Goal: Task Accomplishment & Management: Complete application form

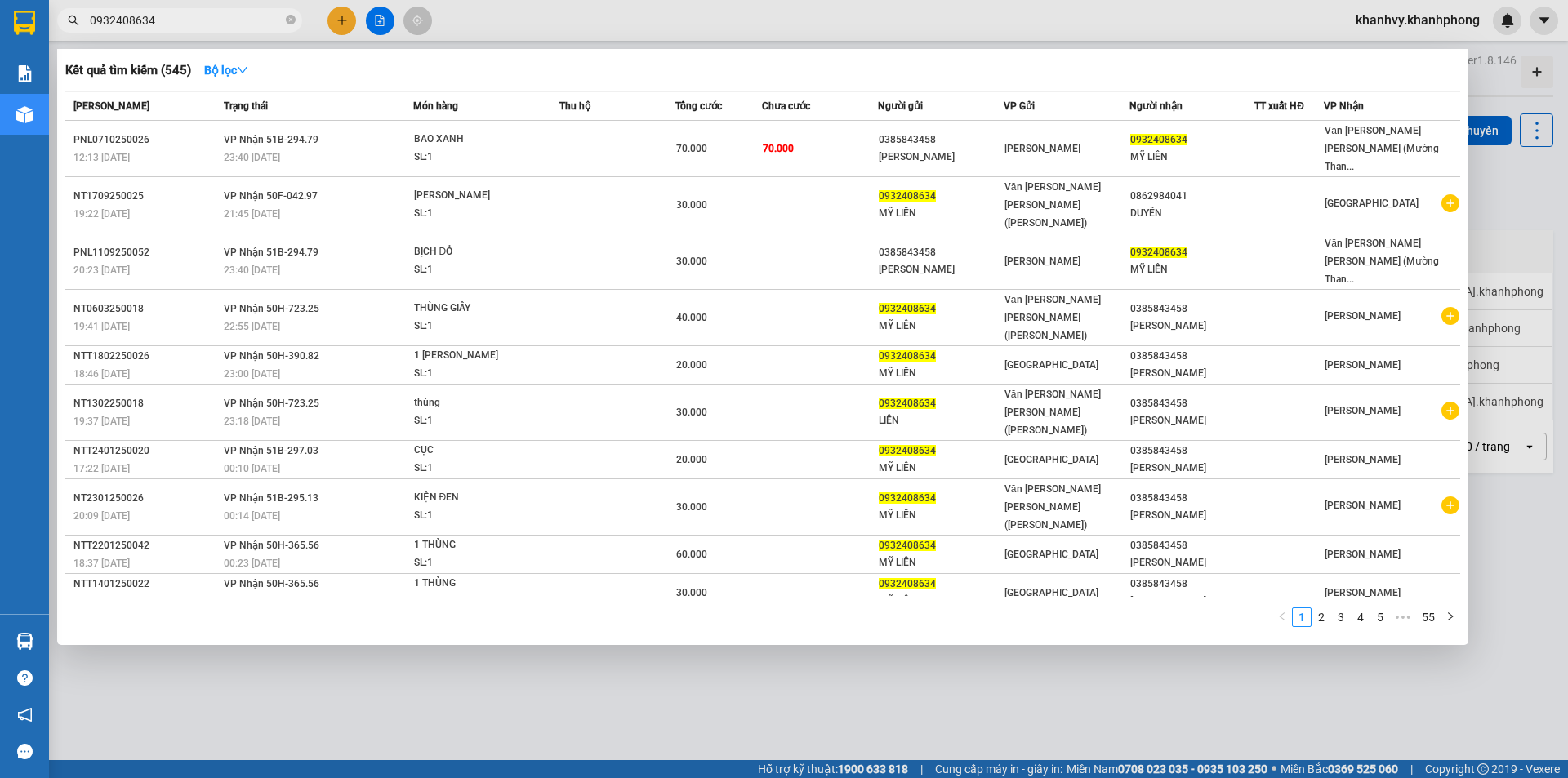
click at [293, 19] on icon "close-circle" at bounding box center [290, 19] width 10 height 10
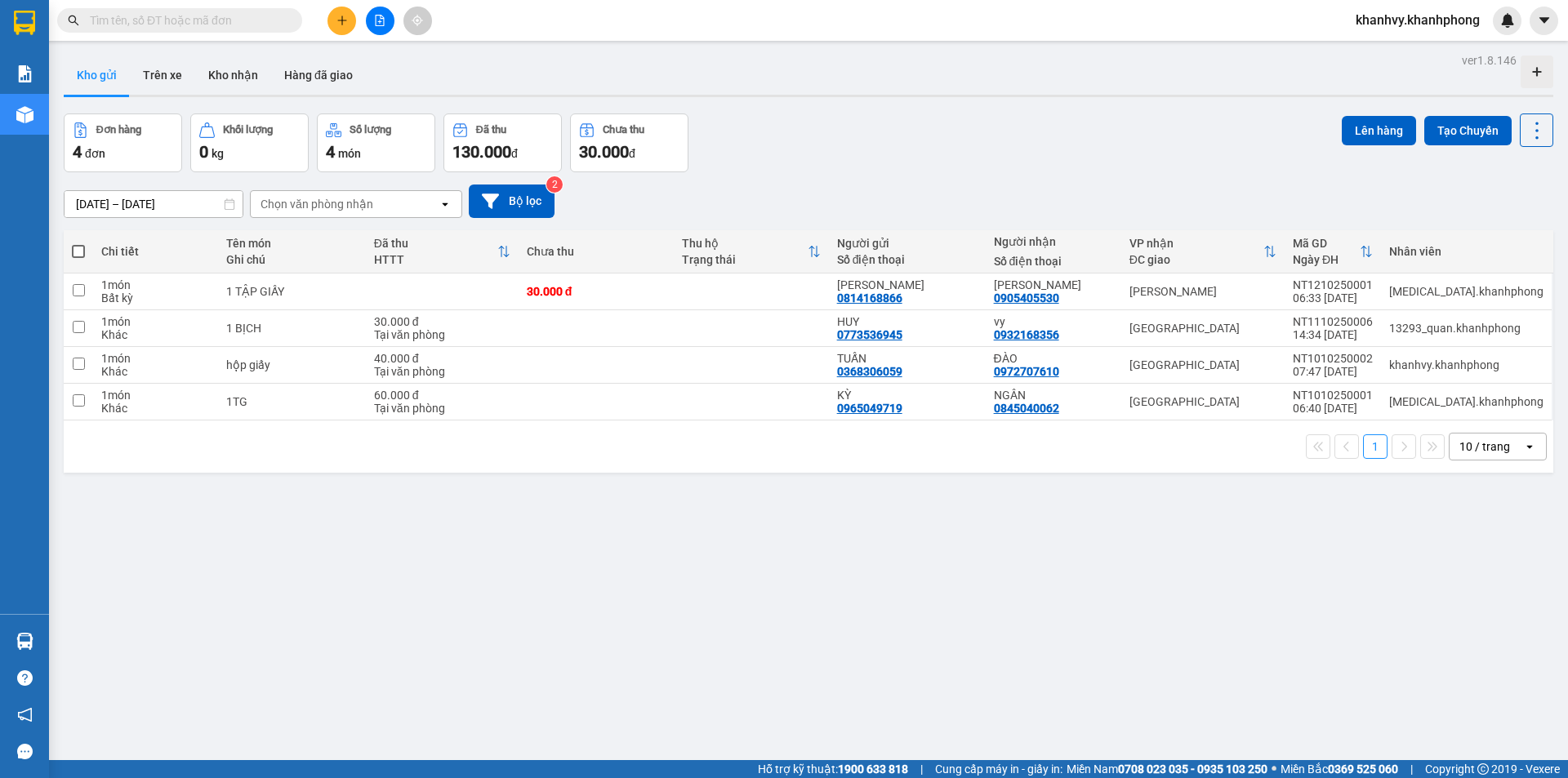
click at [281, 18] on input "text" at bounding box center [186, 20] width 193 height 18
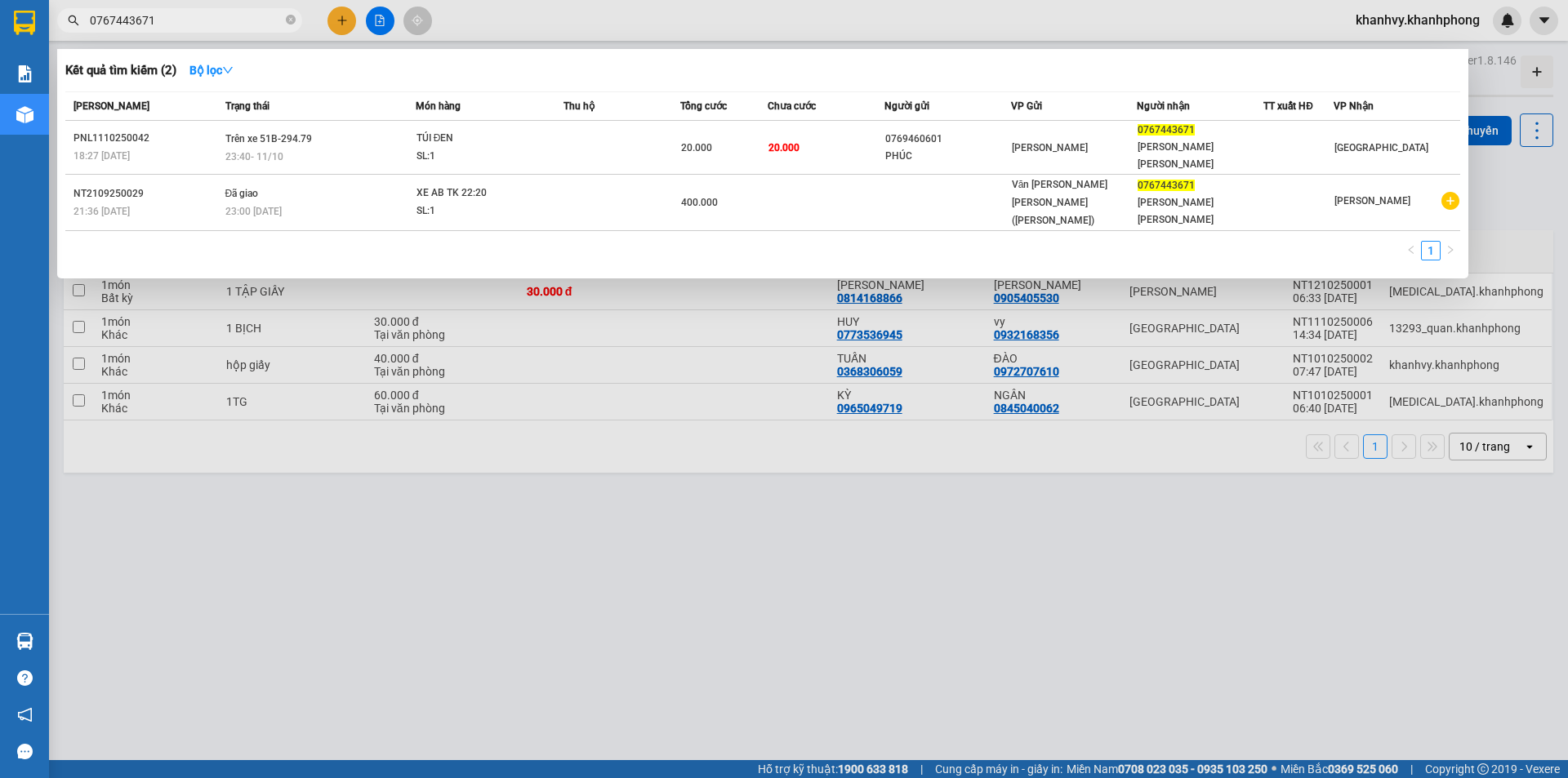
type input "0767443671"
click at [288, 18] on icon "close-circle" at bounding box center [290, 19] width 10 height 10
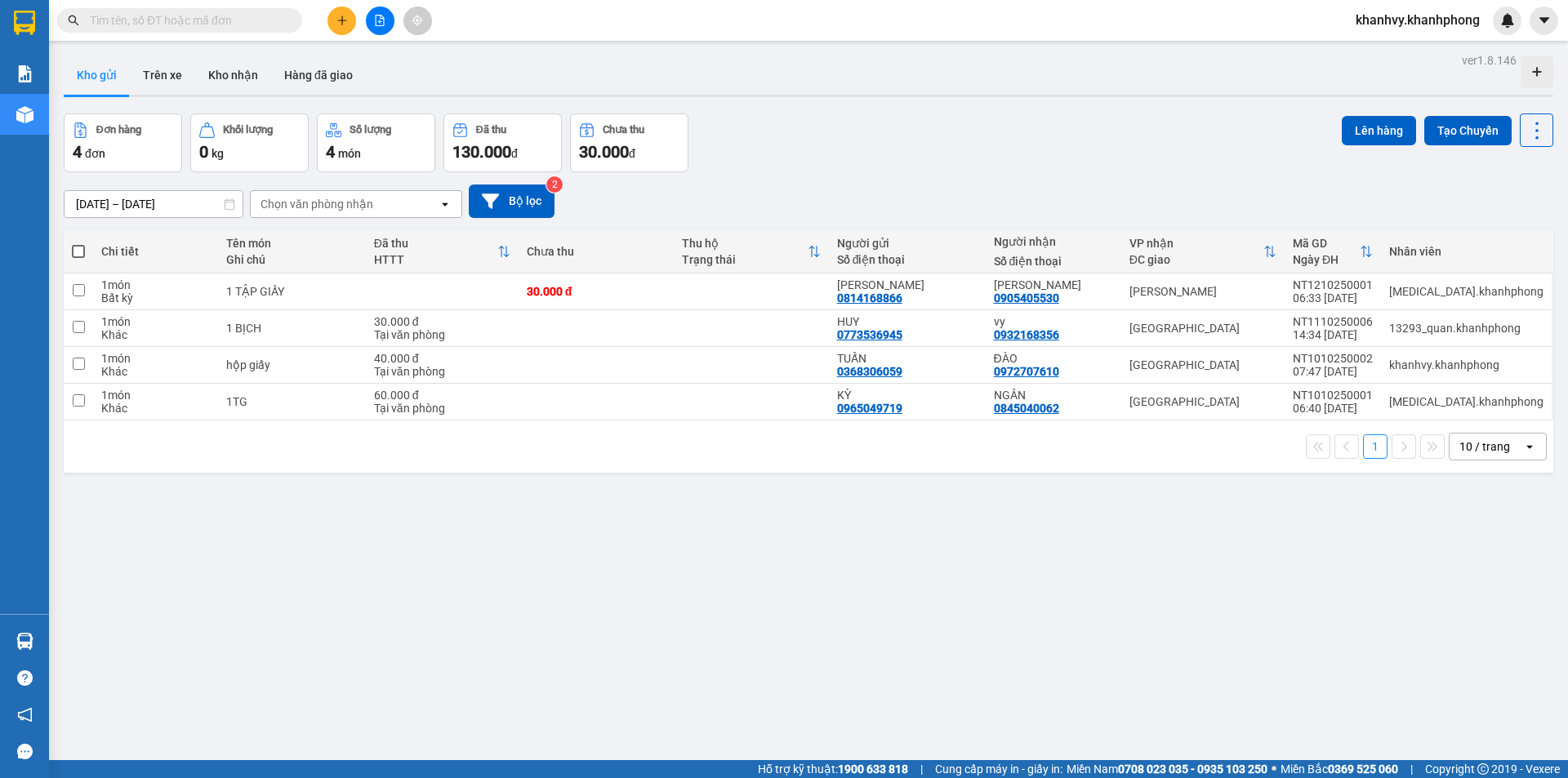
click at [253, 21] on input "text" at bounding box center [186, 20] width 193 height 18
type input "2"
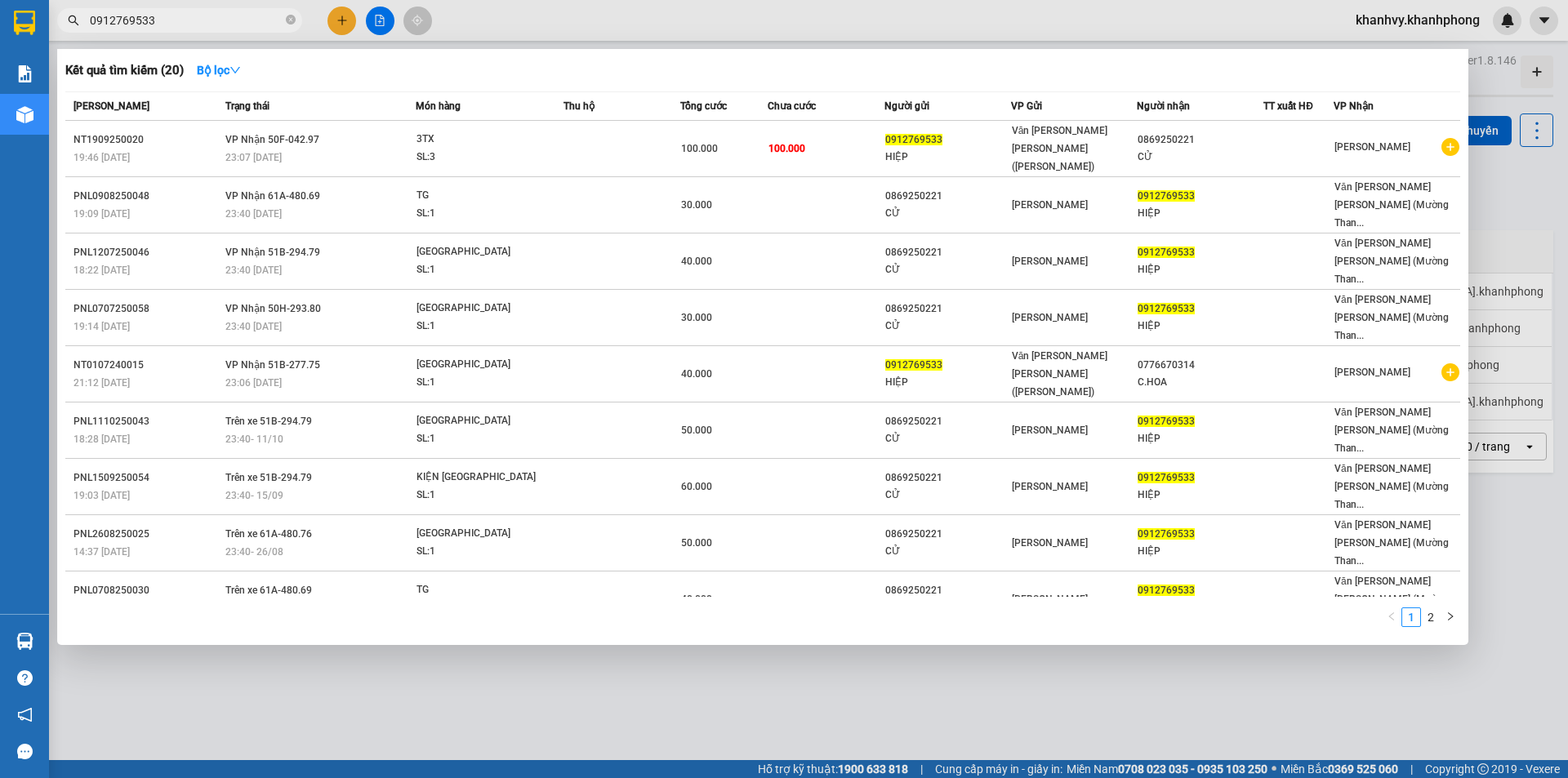
type input "0912769533"
click at [343, 17] on div at bounding box center [784, 389] width 1568 height 778
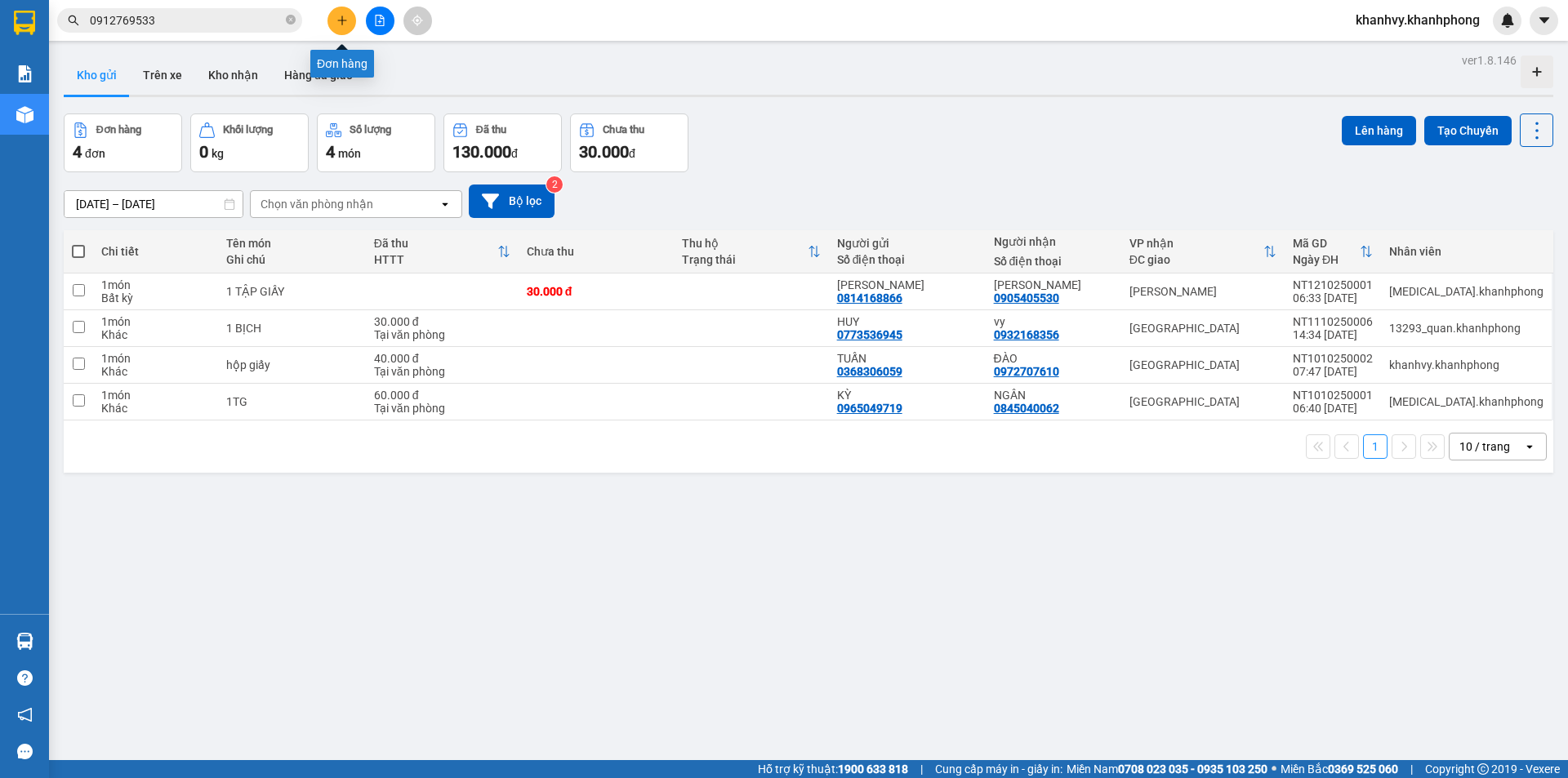
click at [350, 24] on button at bounding box center [341, 20] width 29 height 29
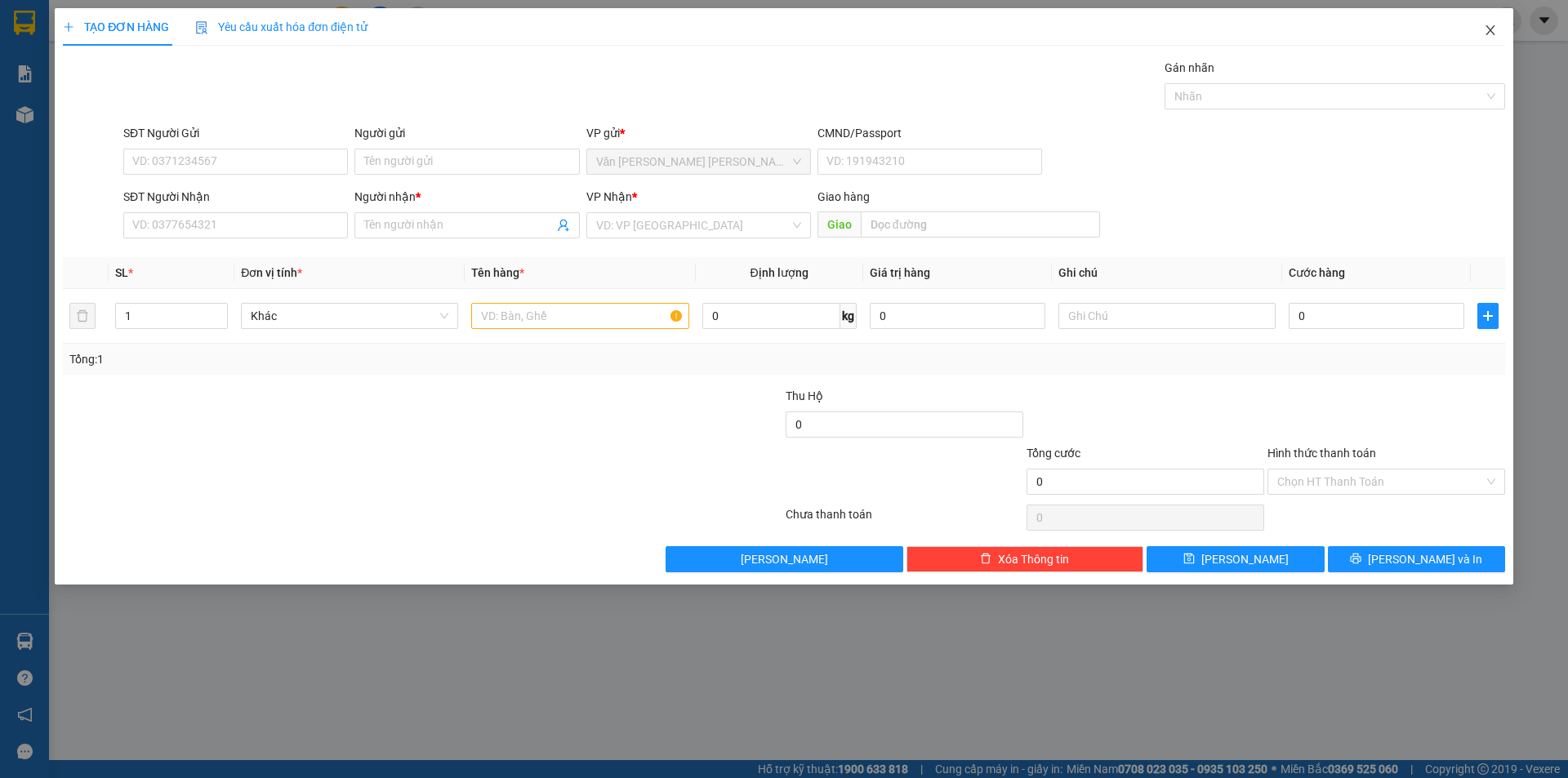
click at [1491, 28] on icon "close" at bounding box center [1490, 30] width 13 height 13
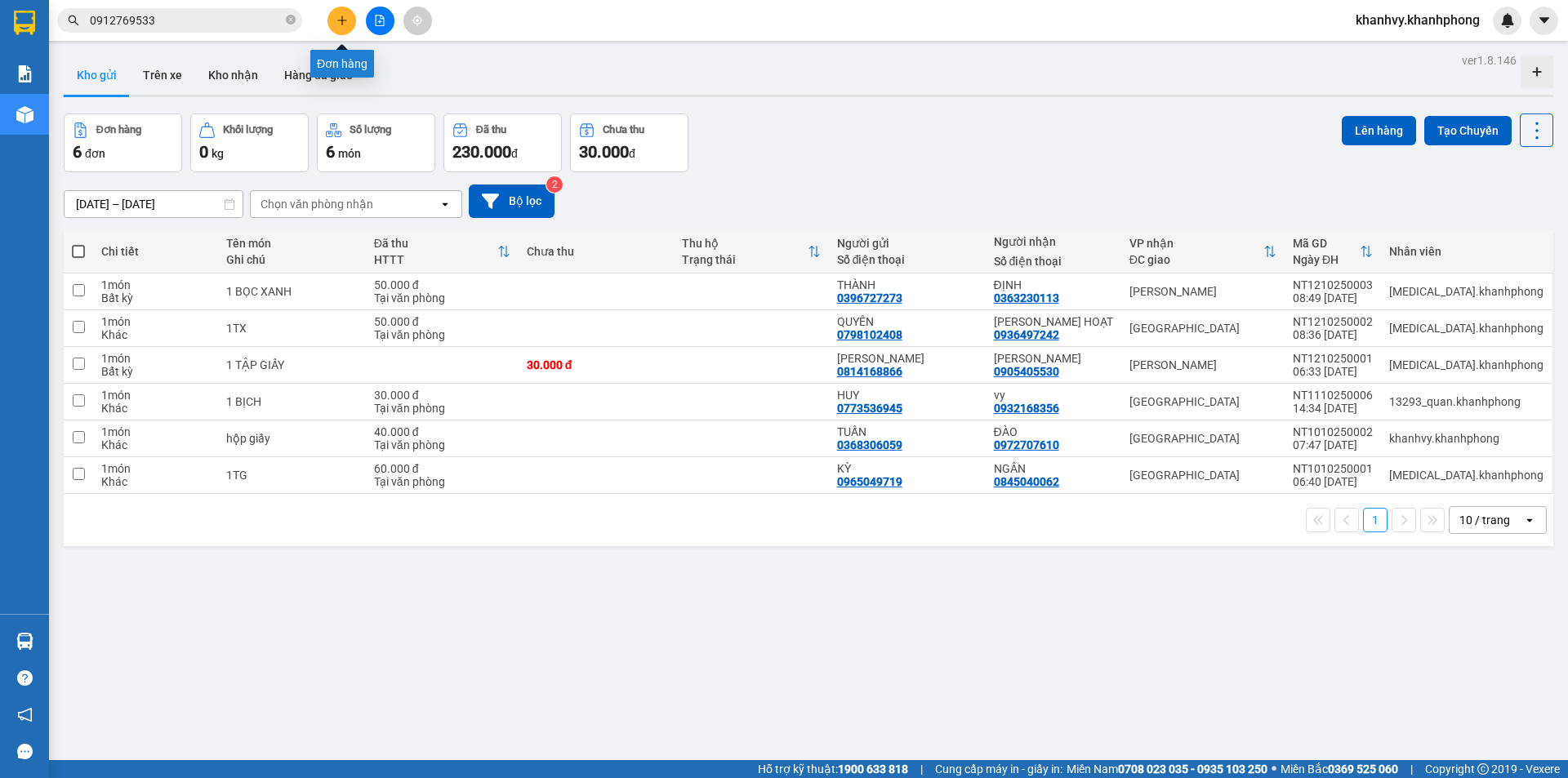
click at [347, 22] on icon "plus" at bounding box center [342, 20] width 11 height 11
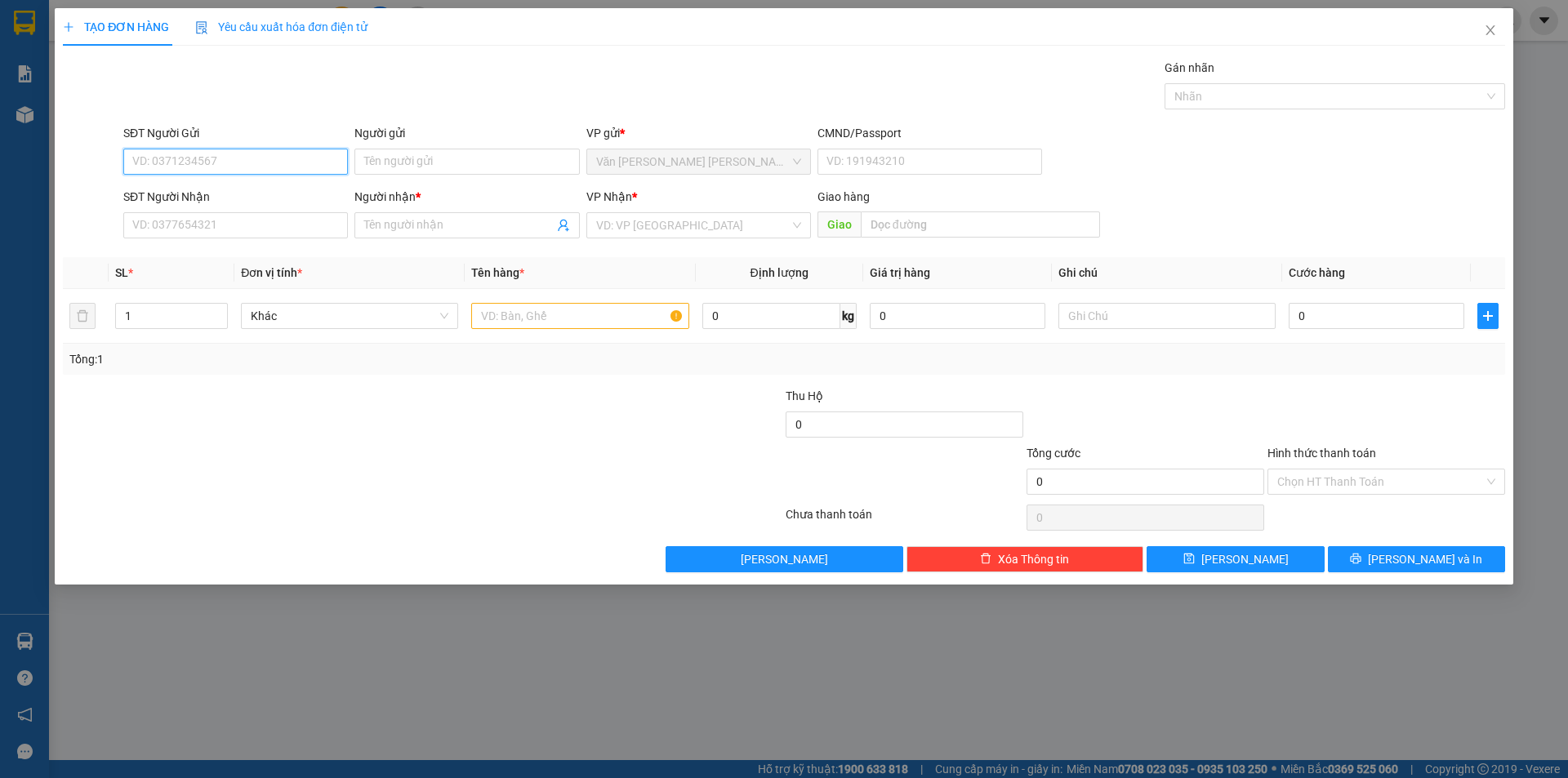
click at [227, 164] on input "SĐT Người Gửi" at bounding box center [235, 161] width 224 height 26
type input "0901916677"
click at [242, 189] on div "0901916677 - QUYẾT" at bounding box center [235, 194] width 205 height 18
type input "QUYẾT"
type input "0901916677"
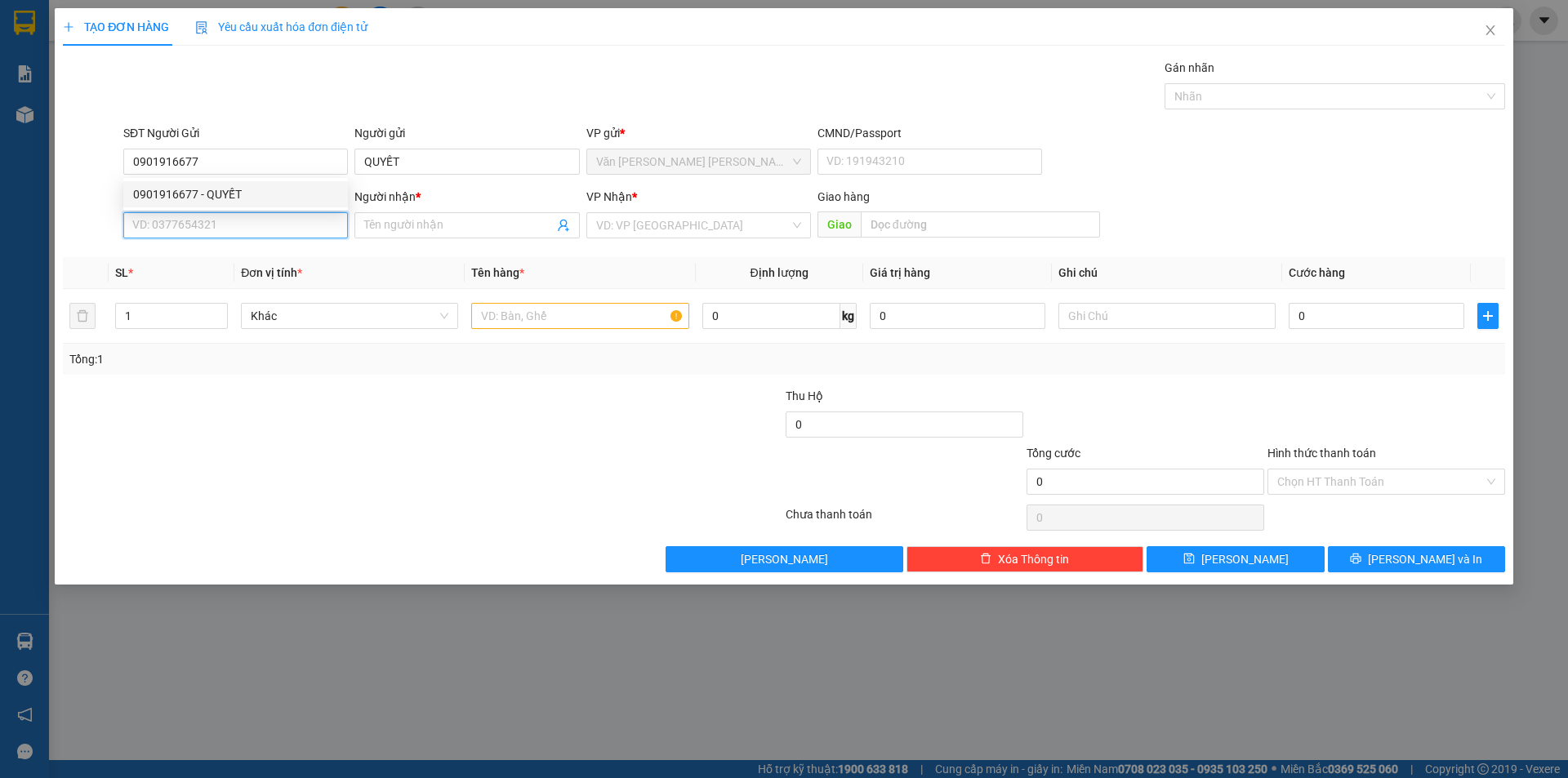
click at [250, 227] on input "SĐT Người Nhận" at bounding box center [235, 225] width 224 height 26
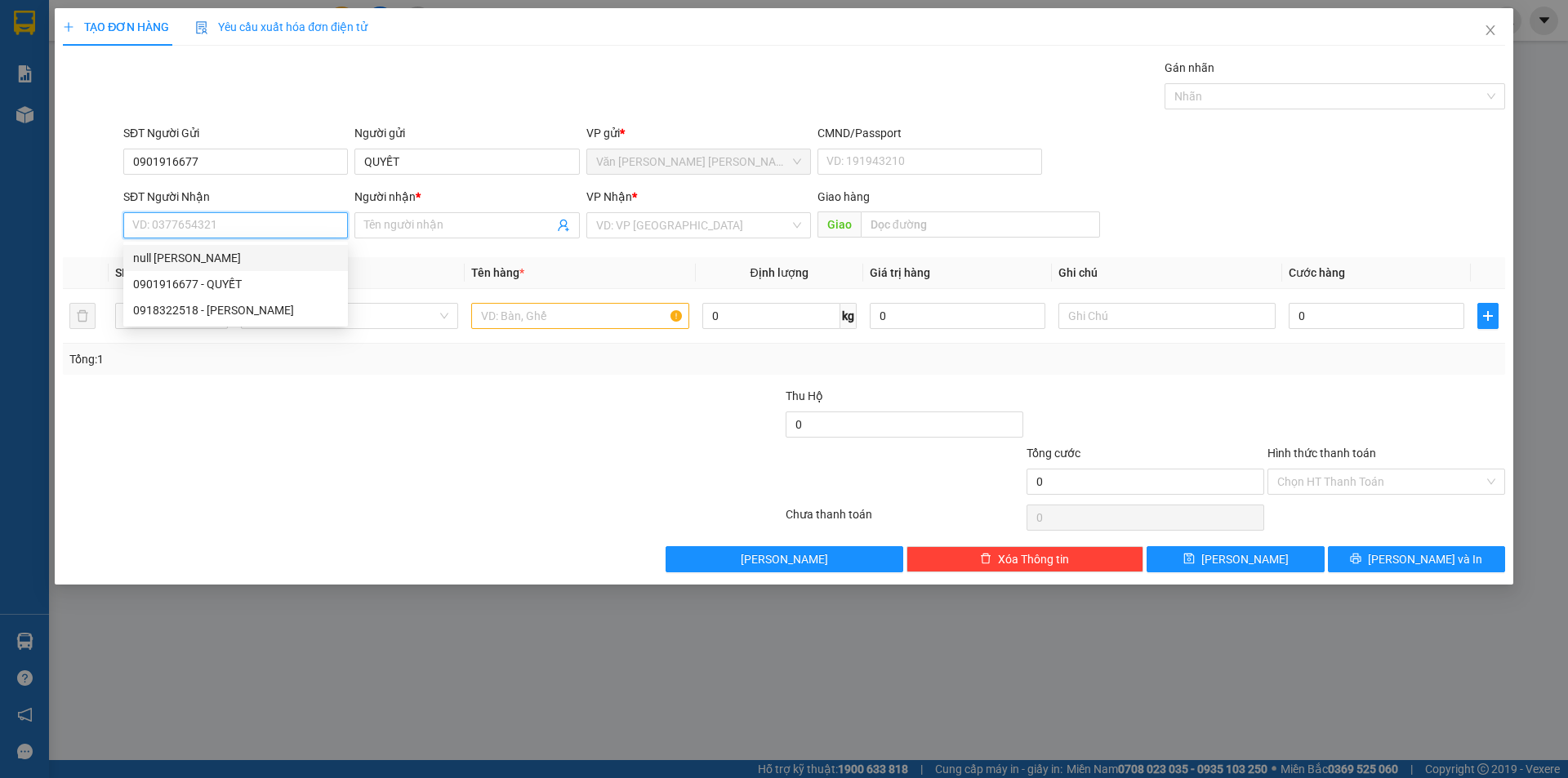
click at [236, 223] on input "SĐT Người Nhận" at bounding box center [235, 225] width 224 height 26
type input "0938169869"
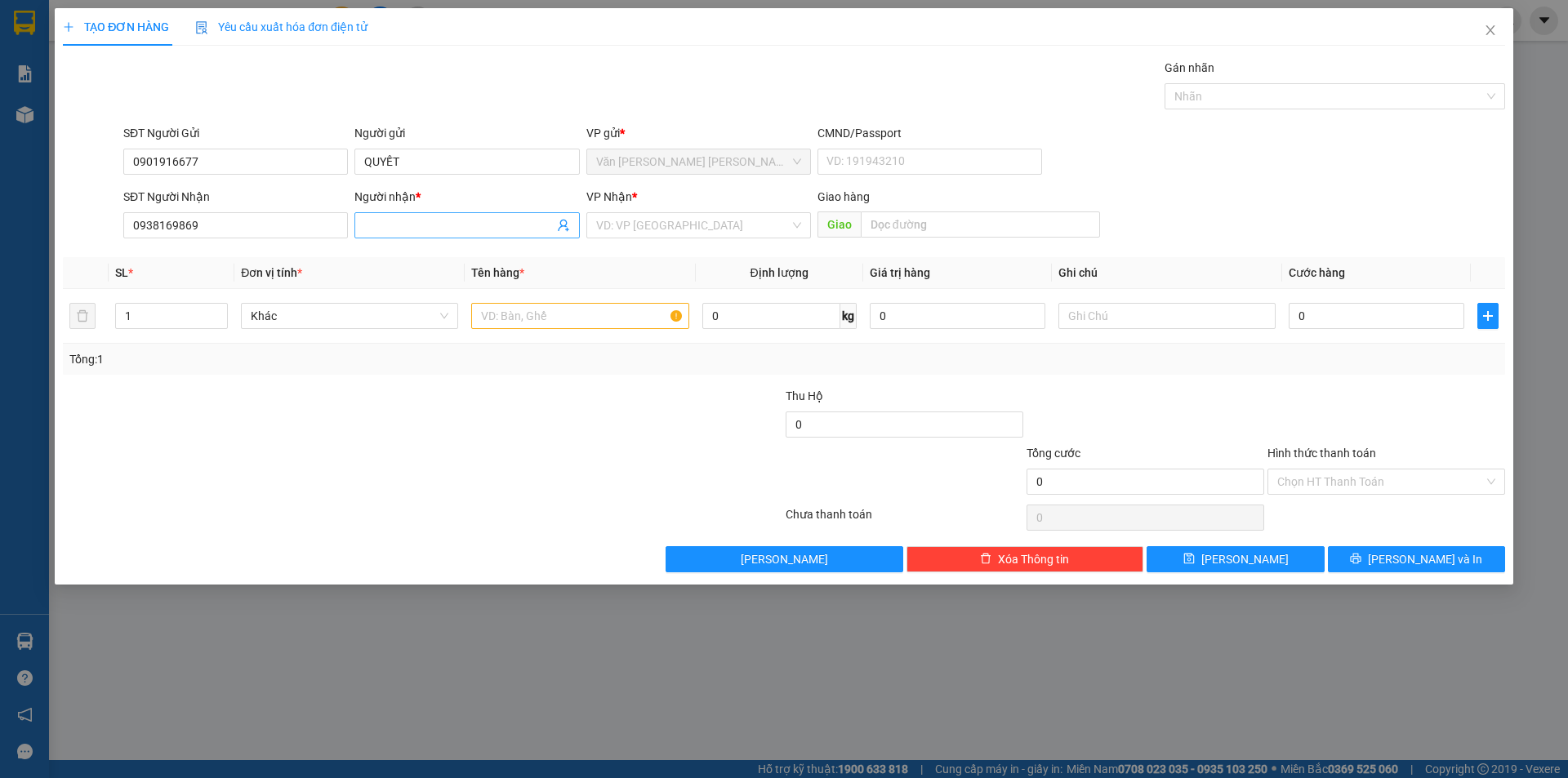
click at [433, 222] on input "Người nhận *" at bounding box center [459, 225] width 188 height 18
click at [448, 225] on input "Người nhận *" at bounding box center [459, 225] width 188 height 18
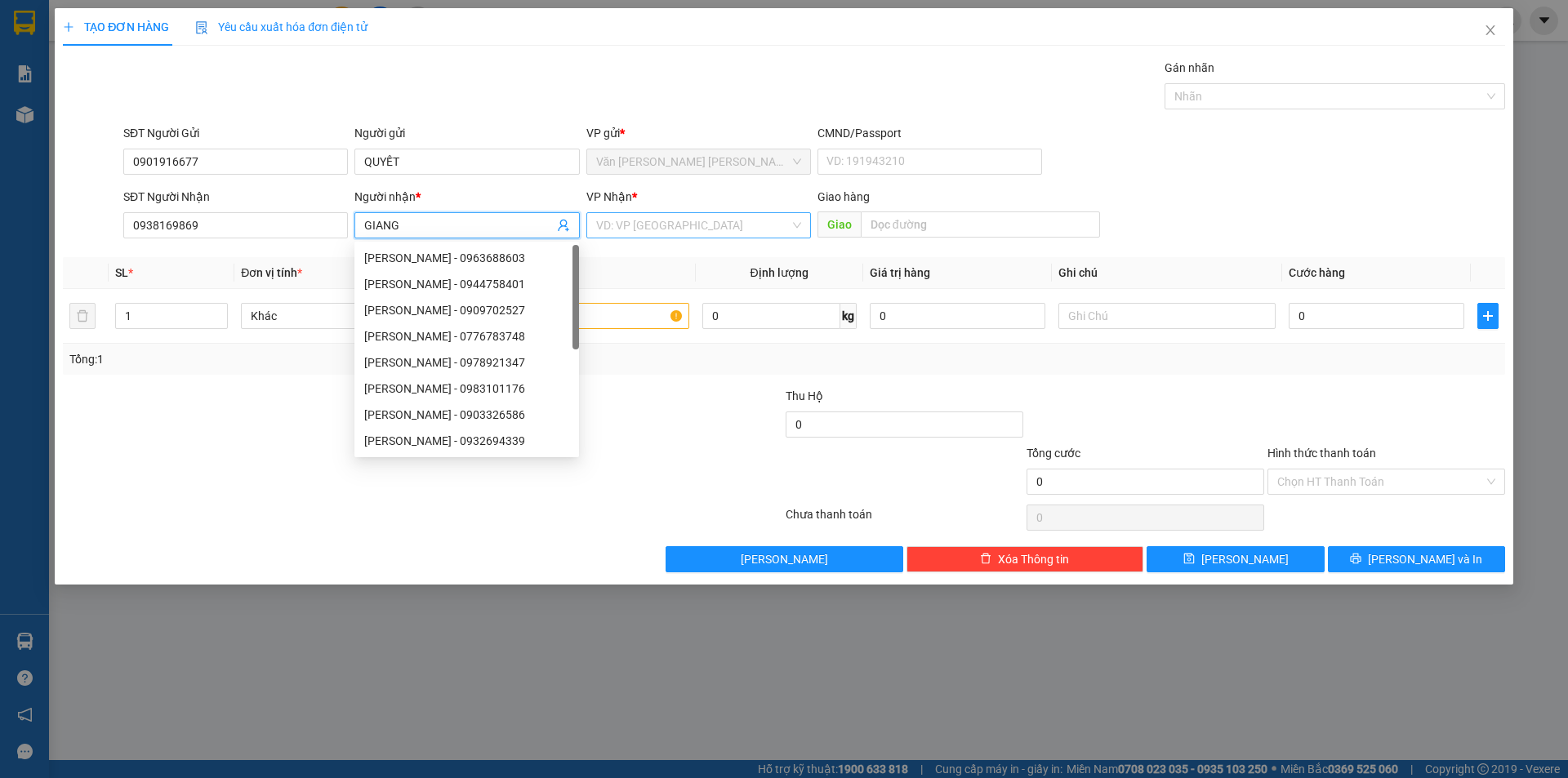
type input "GIANG"
click at [680, 217] on input "search" at bounding box center [693, 225] width 194 height 24
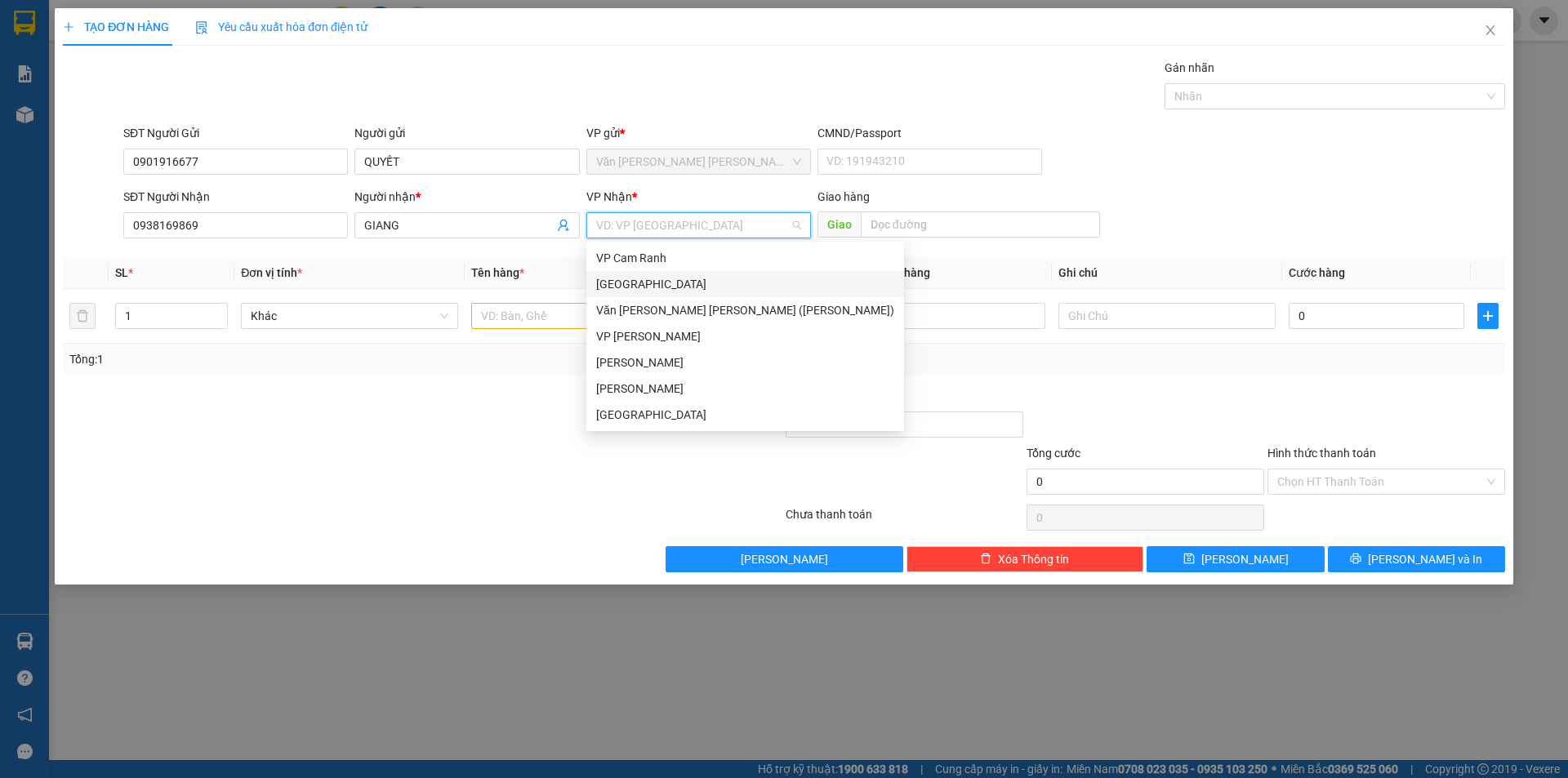
drag, startPoint x: 652, startPoint y: 278, endPoint x: 549, endPoint y: 318, distance: 110.5
click at [652, 282] on div "[GEOGRAPHIC_DATA]" at bounding box center [746, 284] width 298 height 18
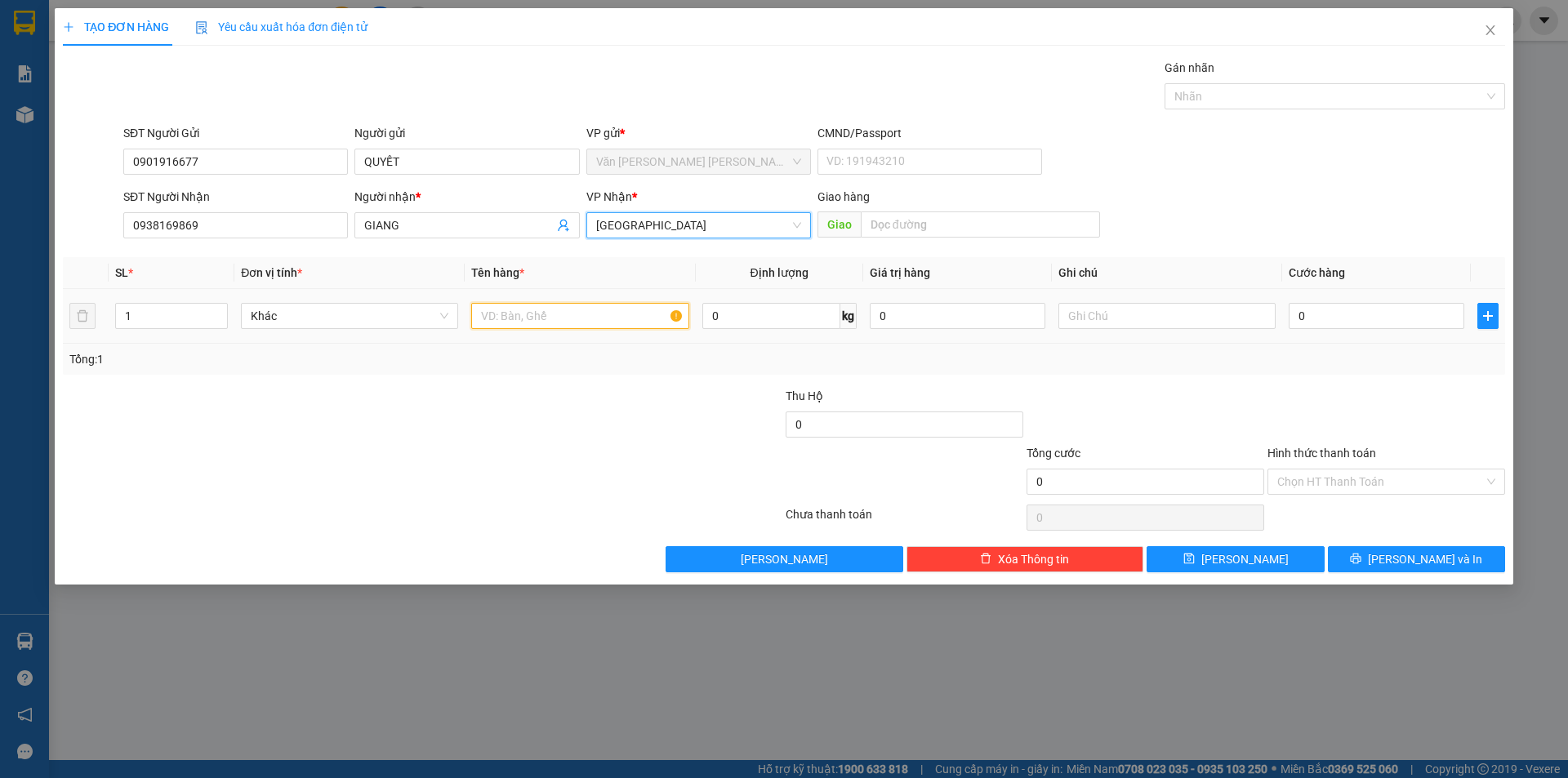
click at [545, 313] on input "text" at bounding box center [579, 316] width 217 height 26
type input "[GEOGRAPHIC_DATA]"
type input "4"
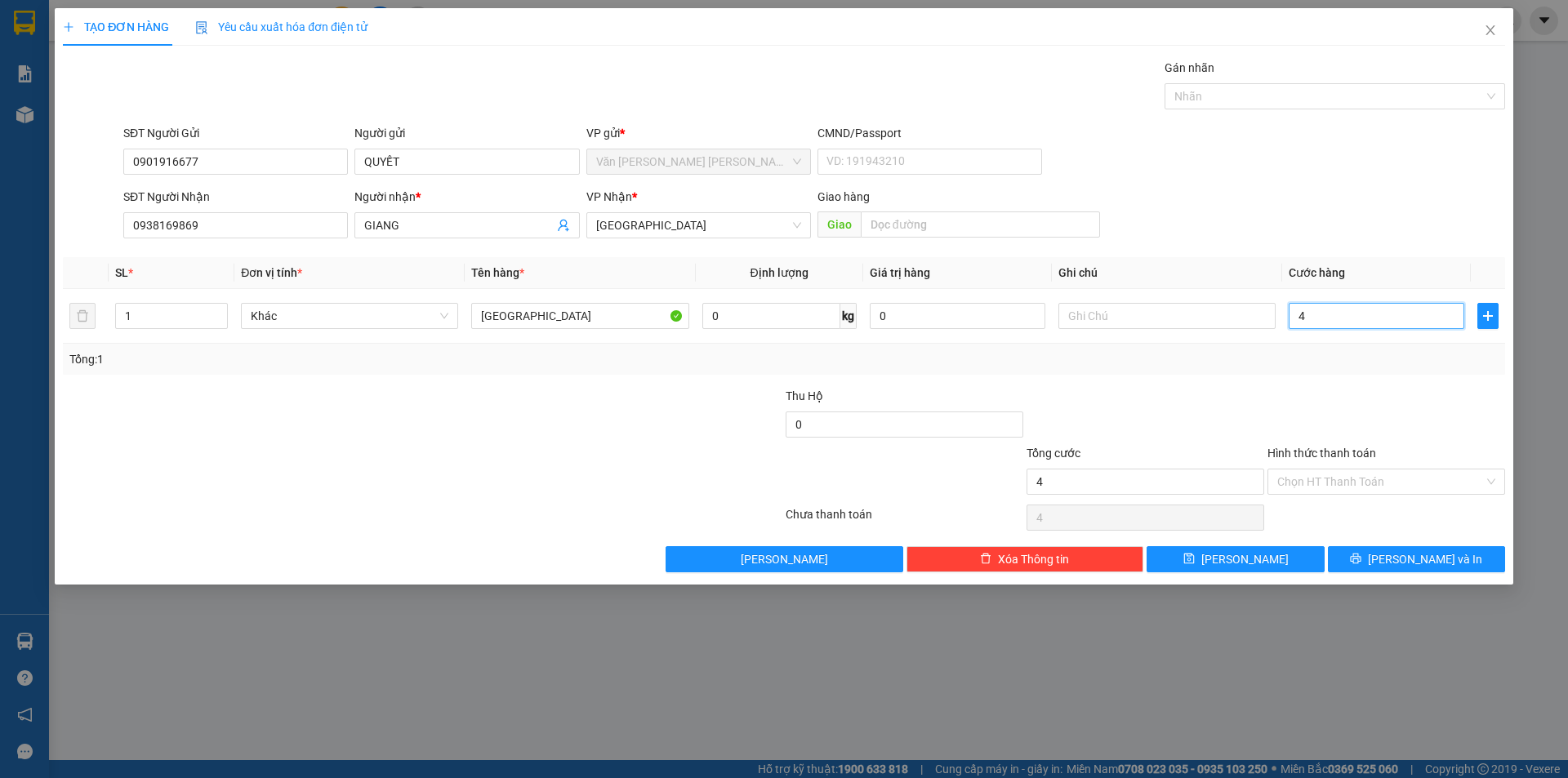
type input "40"
type input "40.000"
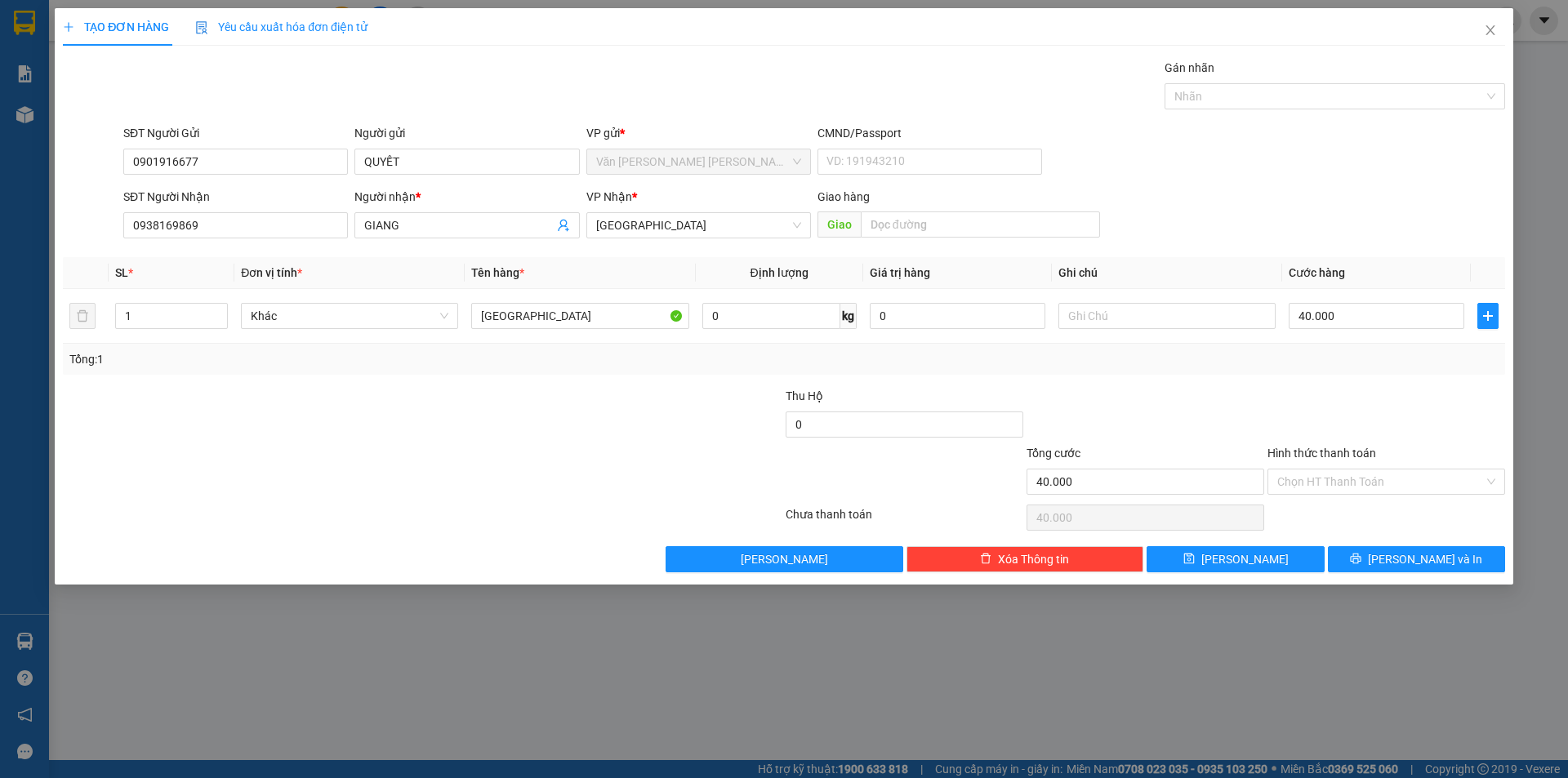
click at [1324, 359] on div "Tổng: 1" at bounding box center [784, 359] width 1429 height 18
click at [1368, 474] on input "Hình thức thanh toán" at bounding box center [1380, 481] width 207 height 24
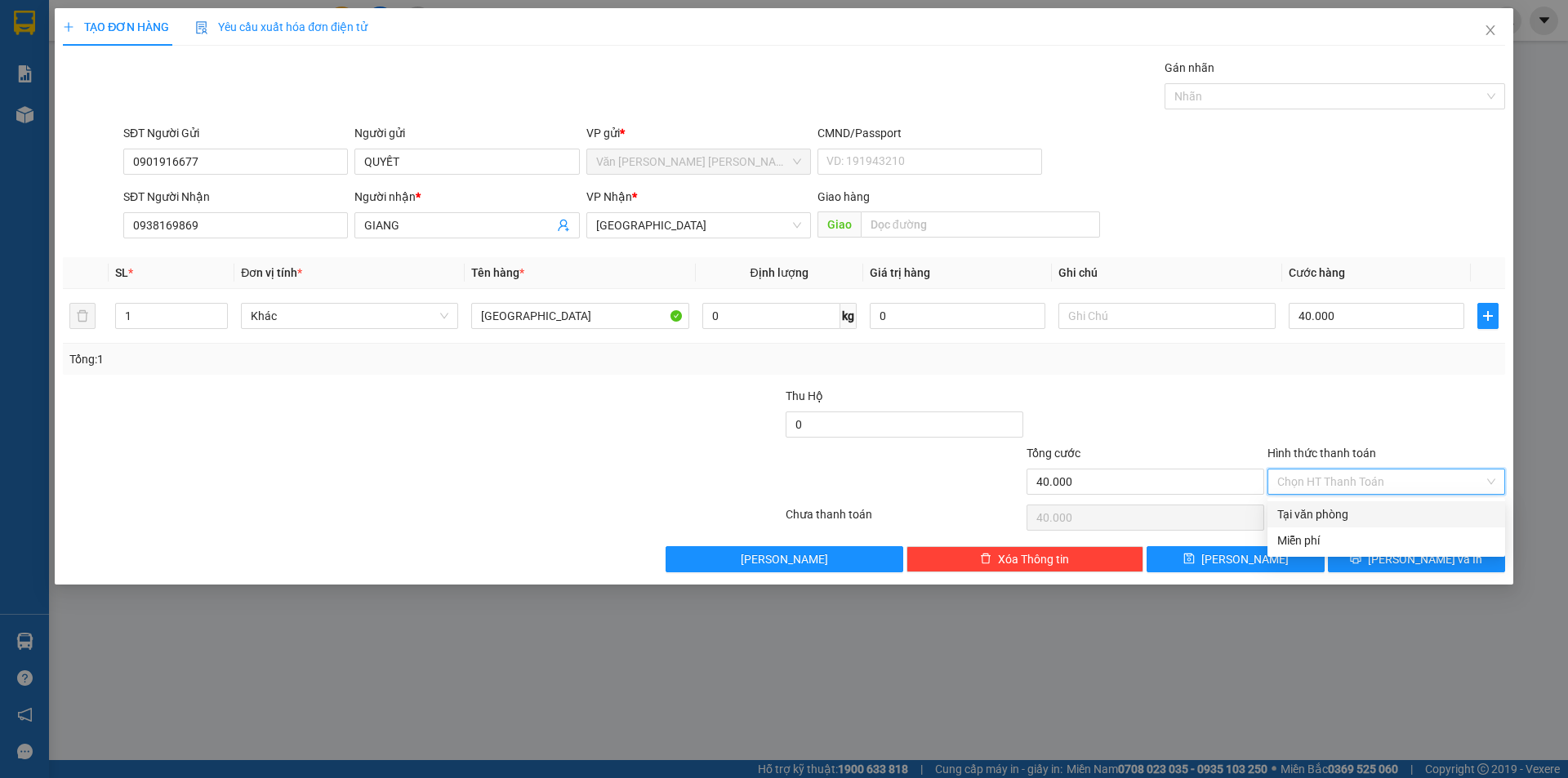
click at [1351, 518] on div "Tại văn phòng" at bounding box center [1386, 515] width 218 height 18
type input "0"
click at [1355, 562] on button "[PERSON_NAME] và In" at bounding box center [1416, 559] width 177 height 26
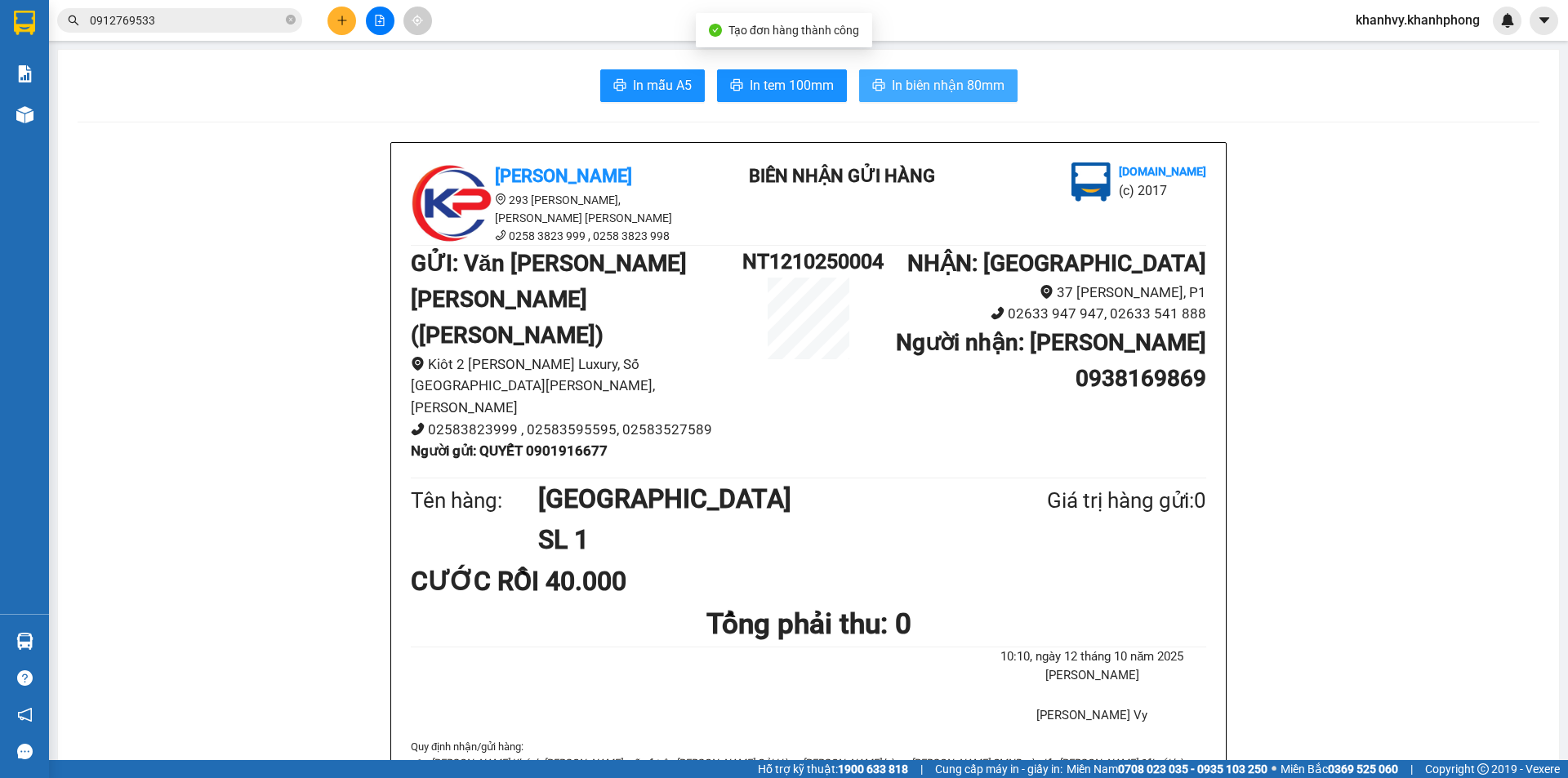
click at [937, 82] on span "In biên nhận 80mm" at bounding box center [948, 85] width 112 height 20
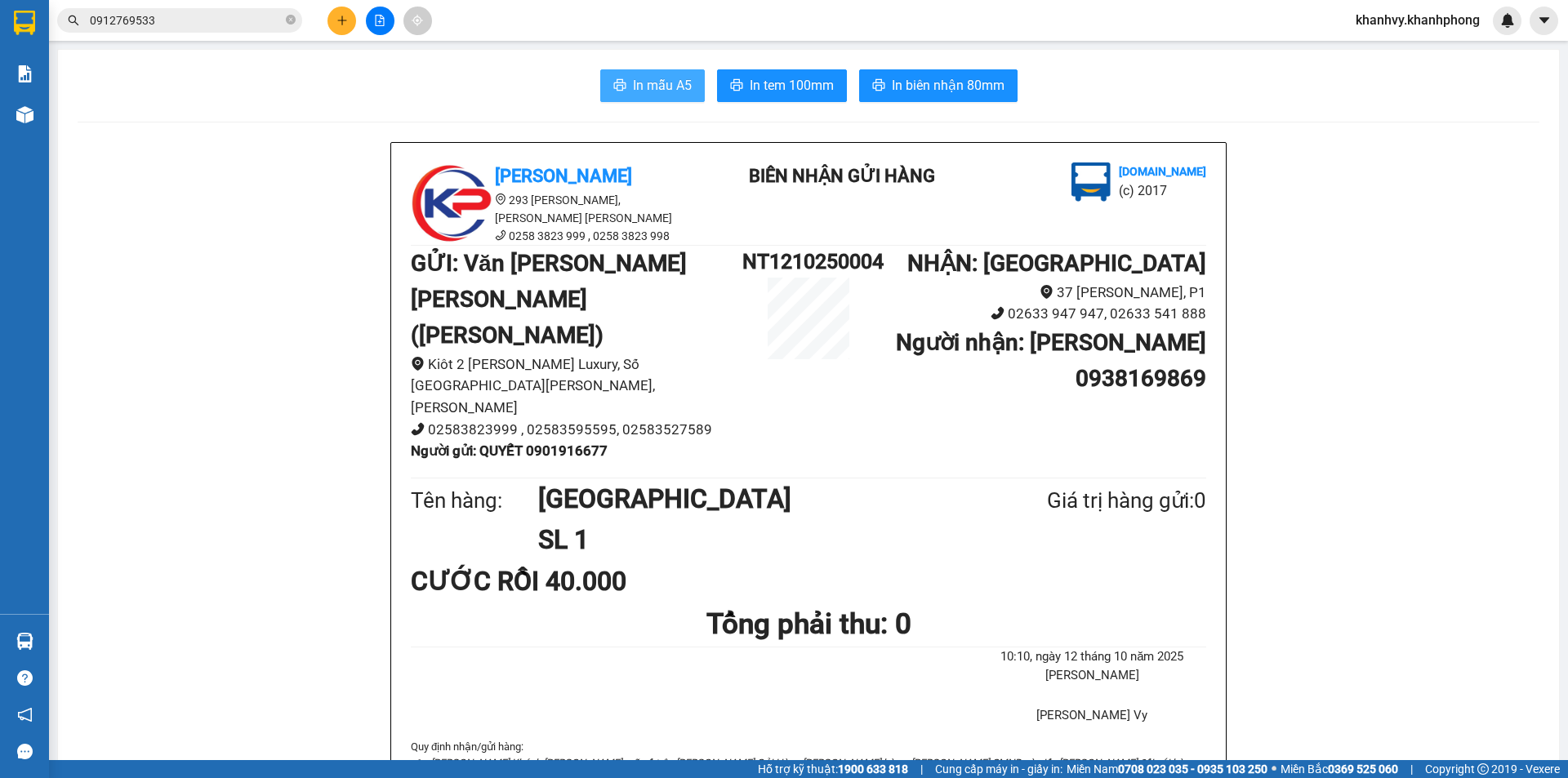
click at [672, 86] on span "In mẫu A5" at bounding box center [662, 85] width 58 height 20
